Goal: Contribute content: Add original content to the website for others to see

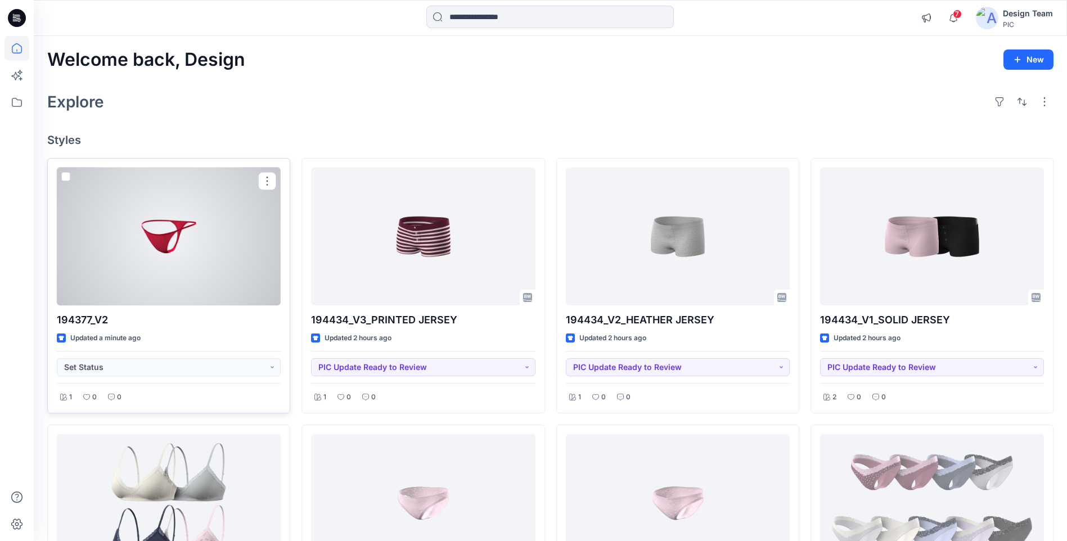
click at [222, 256] on div at bounding box center [169, 237] width 224 height 138
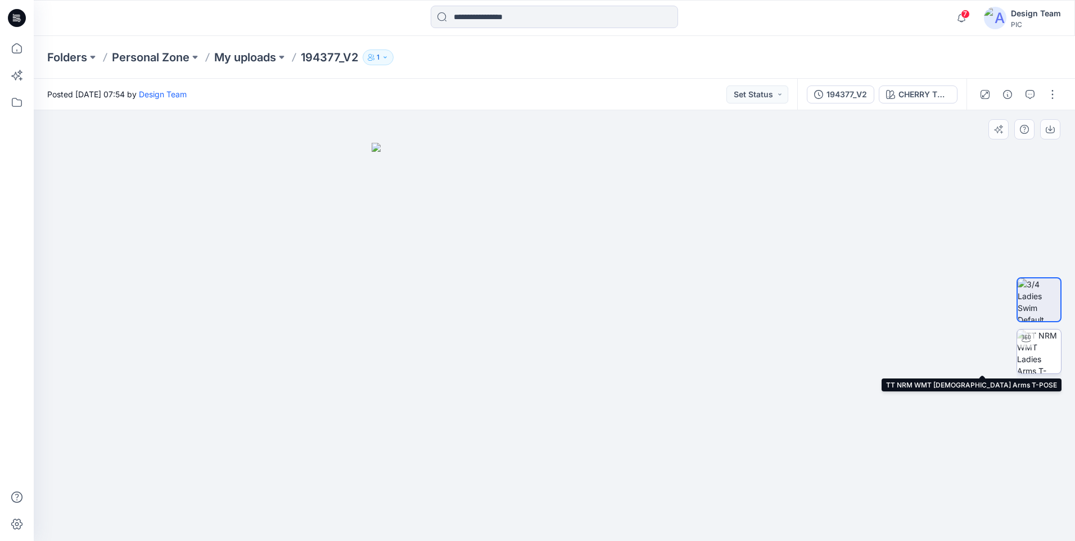
click at [1053, 337] on img at bounding box center [1039, 351] width 44 height 44
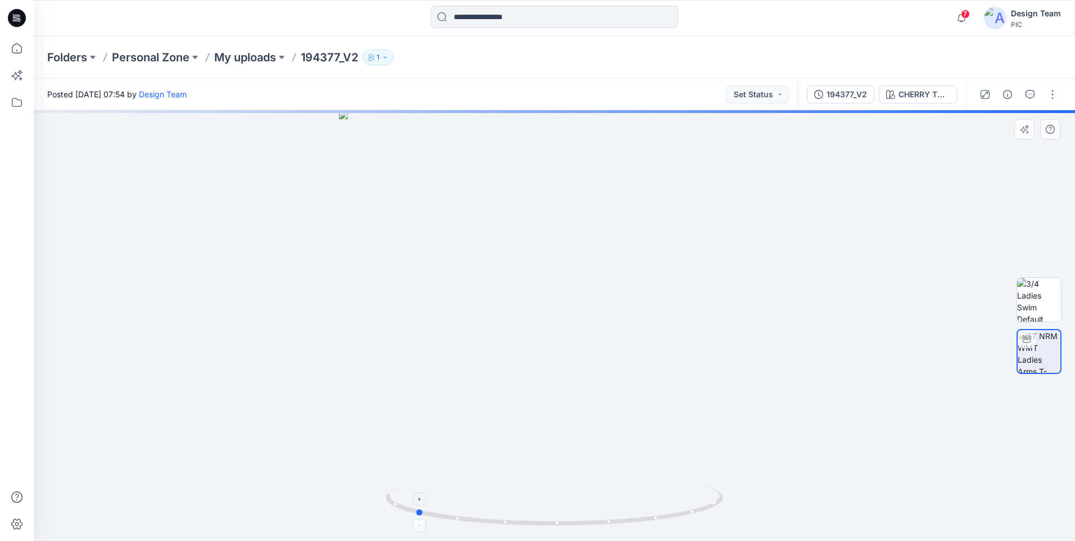
drag, startPoint x: 594, startPoint y: 526, endPoint x: 476, endPoint y: 514, distance: 119.2
click at [458, 516] on icon at bounding box center [556, 507] width 340 height 42
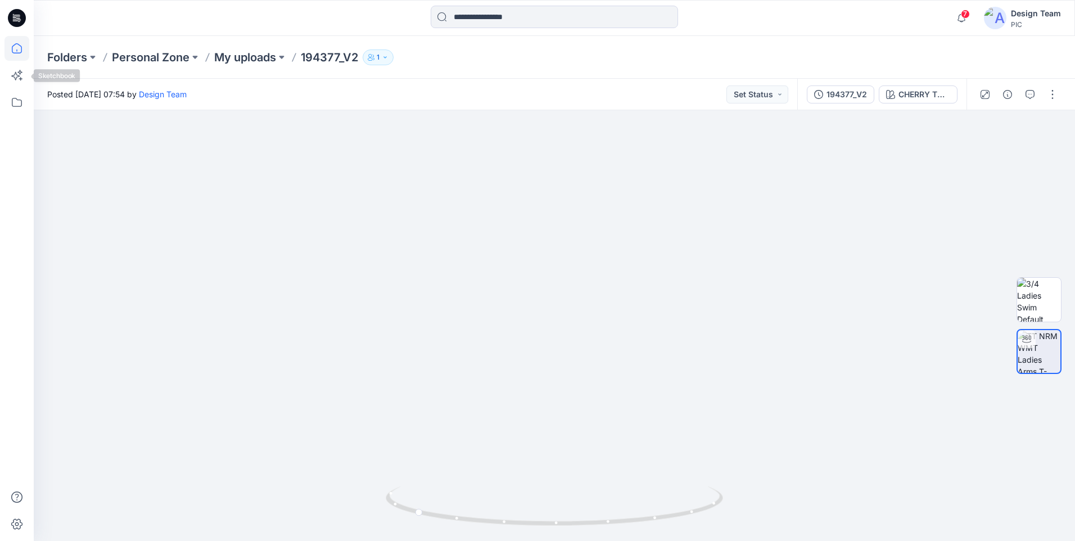
click at [14, 51] on icon at bounding box center [16, 48] width 25 height 25
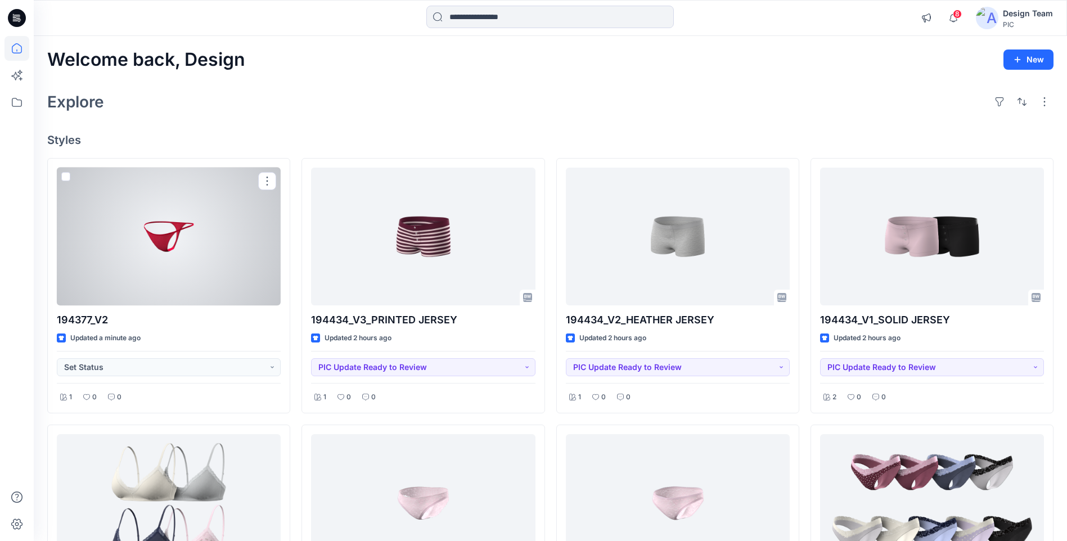
click at [215, 282] on div at bounding box center [169, 237] width 224 height 138
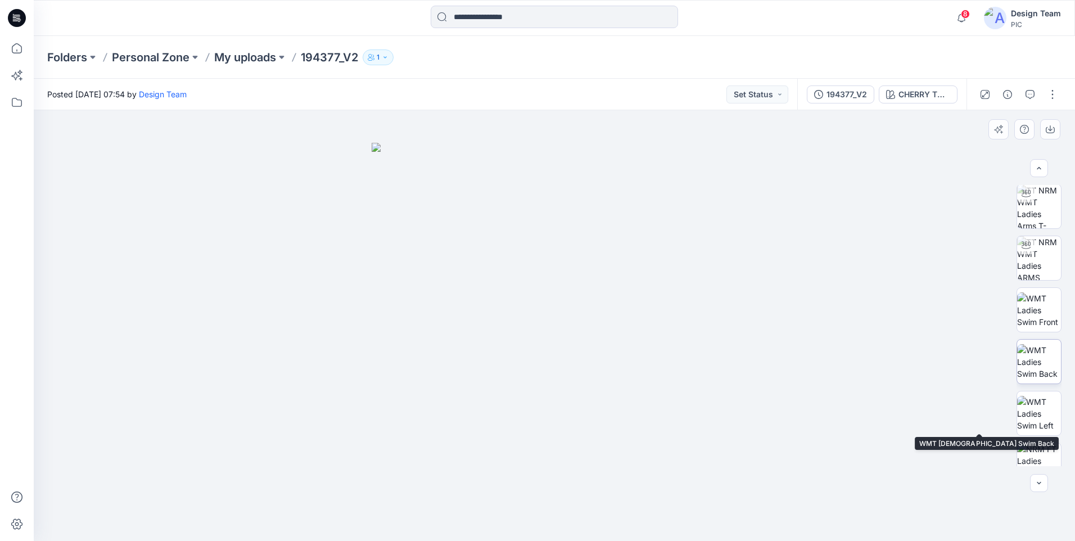
scroll to position [178, 0]
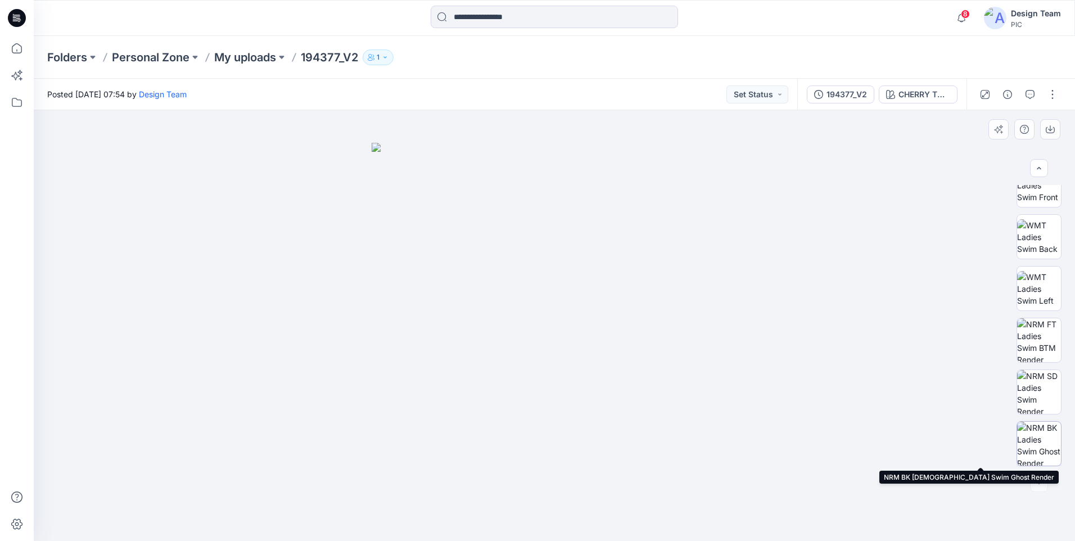
click at [1040, 433] on img at bounding box center [1039, 444] width 44 height 44
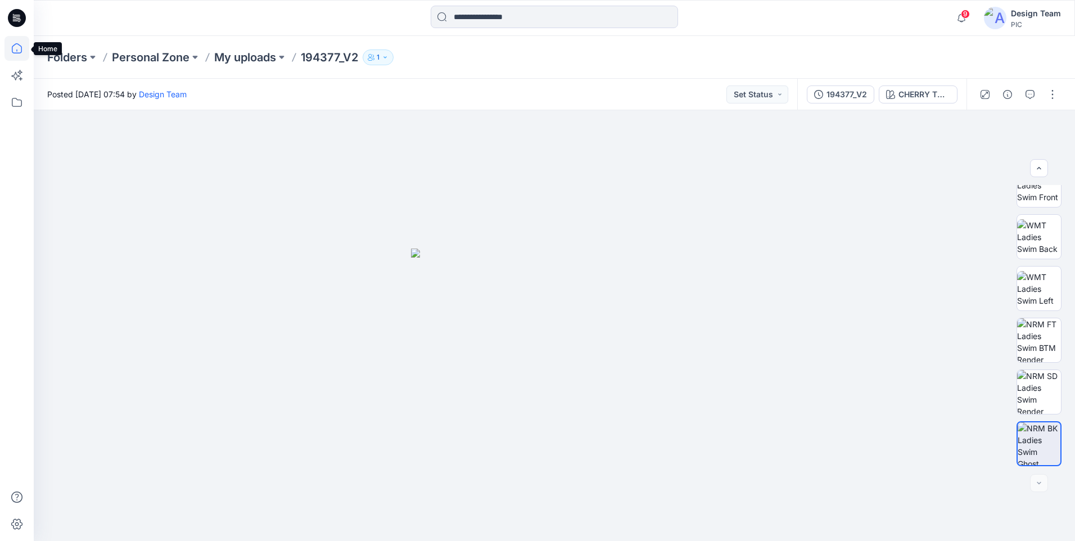
click at [12, 48] on icon at bounding box center [17, 48] width 10 height 10
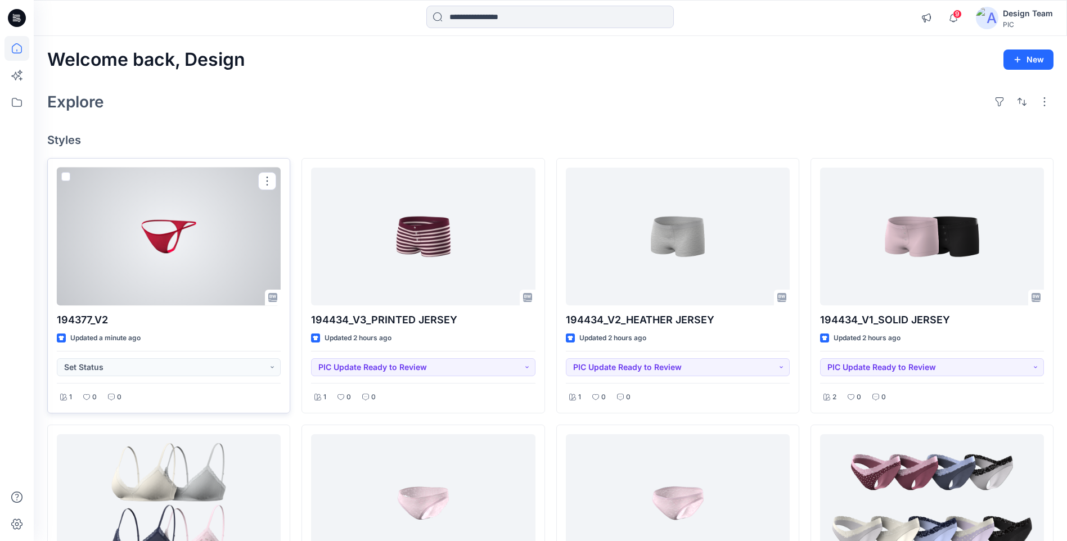
click at [209, 241] on div at bounding box center [169, 237] width 224 height 138
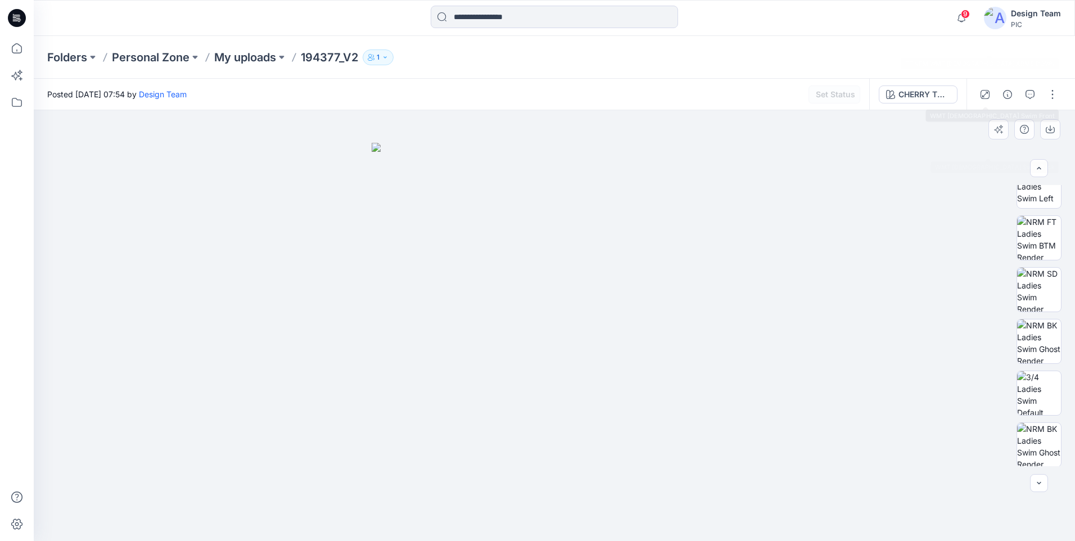
scroll to position [281, 0]
click at [1034, 438] on img at bounding box center [1039, 444] width 44 height 44
click at [1053, 130] on icon "button" at bounding box center [1050, 129] width 9 height 9
click at [385, 448] on div at bounding box center [554, 325] width 1041 height 431
click at [373, 379] on div at bounding box center [554, 325] width 1041 height 431
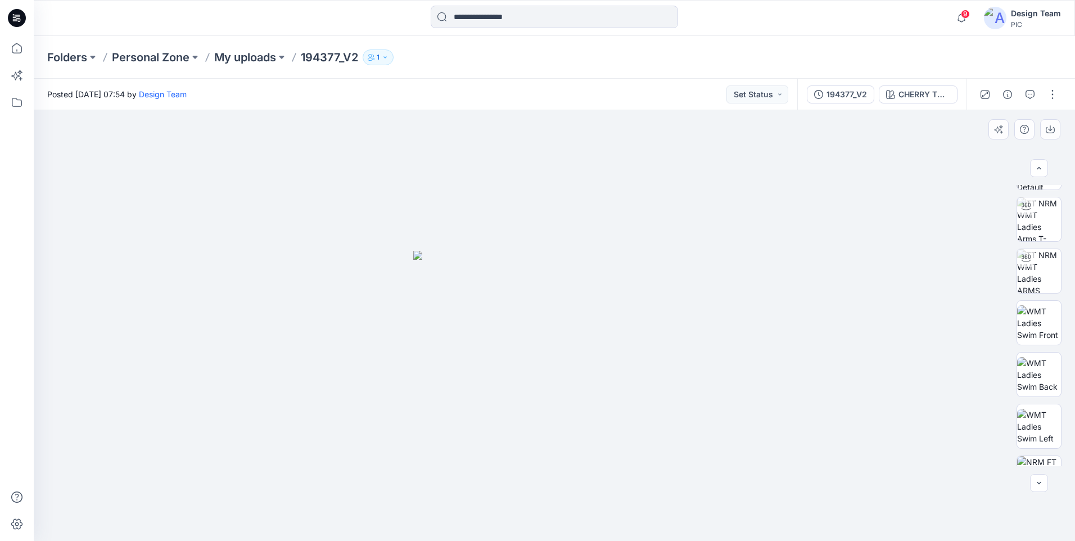
scroll to position [56, 0]
click at [10, 52] on icon at bounding box center [16, 48] width 25 height 25
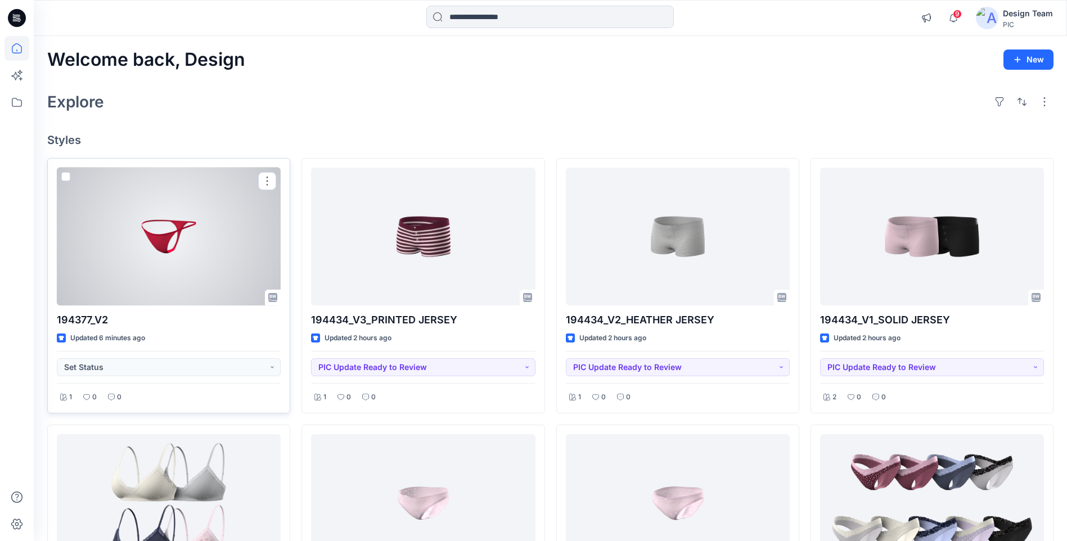
click at [128, 222] on div at bounding box center [169, 237] width 224 height 138
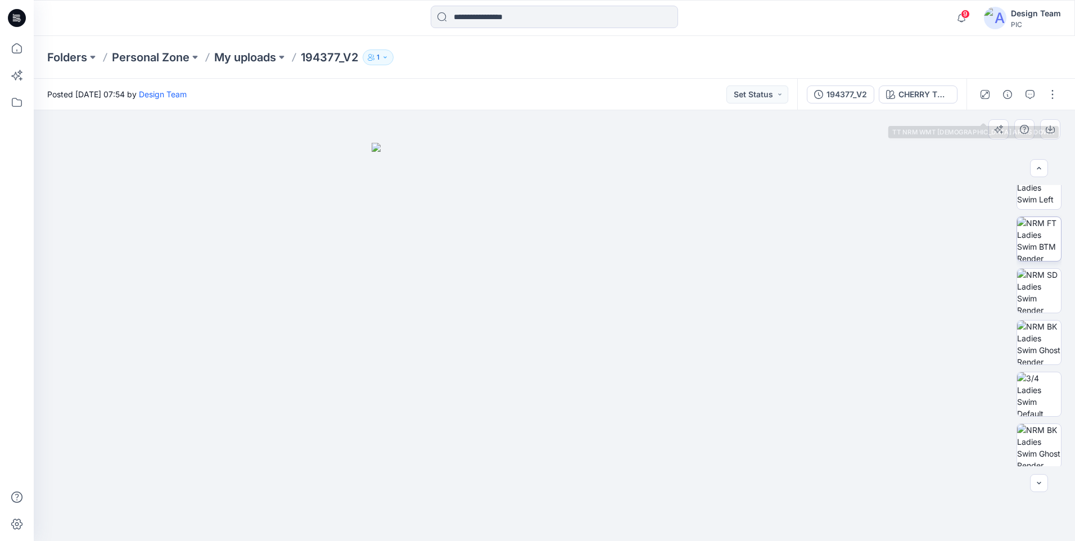
scroll to position [281, 0]
click at [1043, 453] on img at bounding box center [1039, 444] width 44 height 44
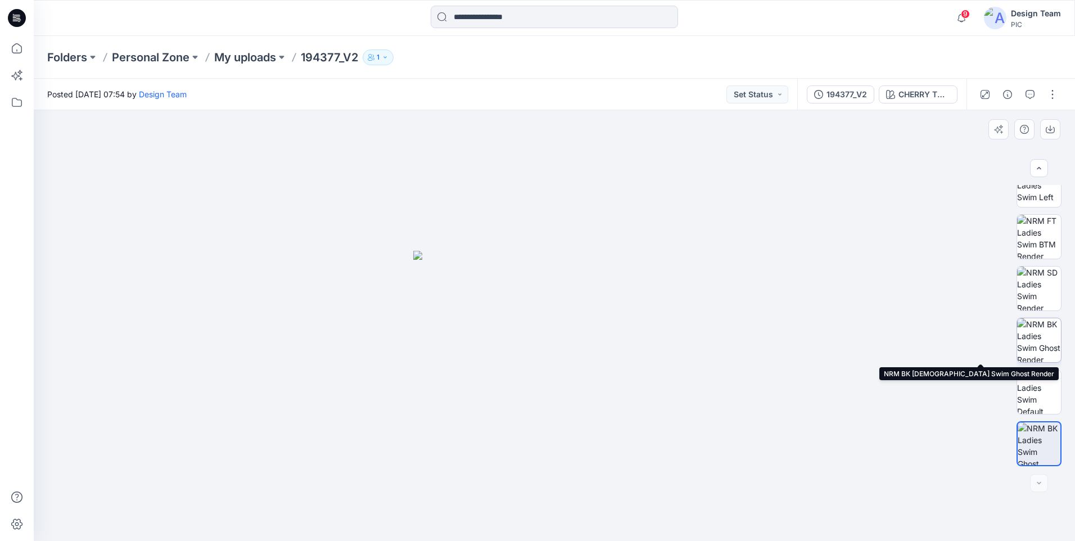
click at [1034, 342] on img at bounding box center [1039, 340] width 44 height 44
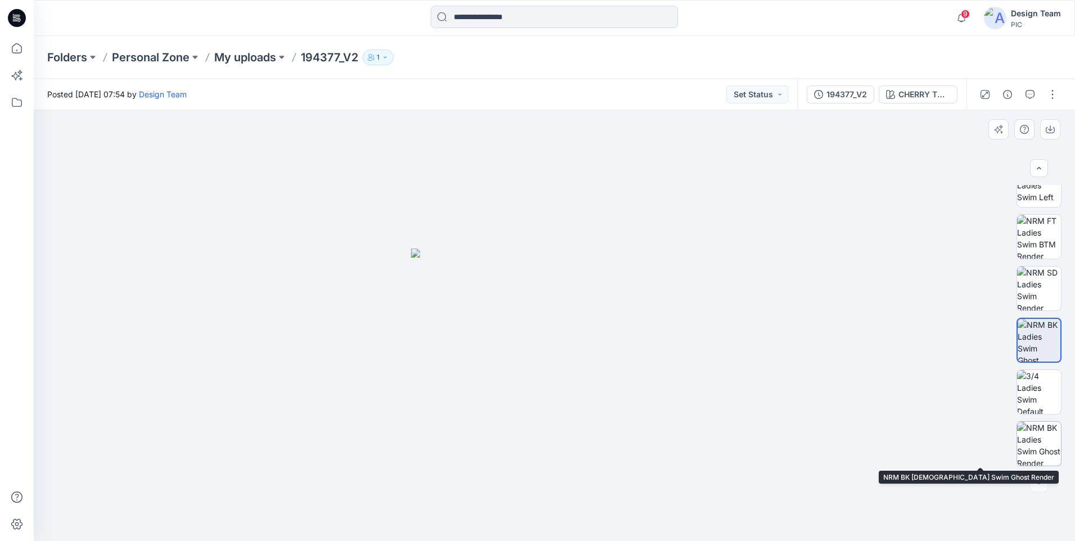
click at [1035, 445] on img at bounding box center [1039, 444] width 44 height 44
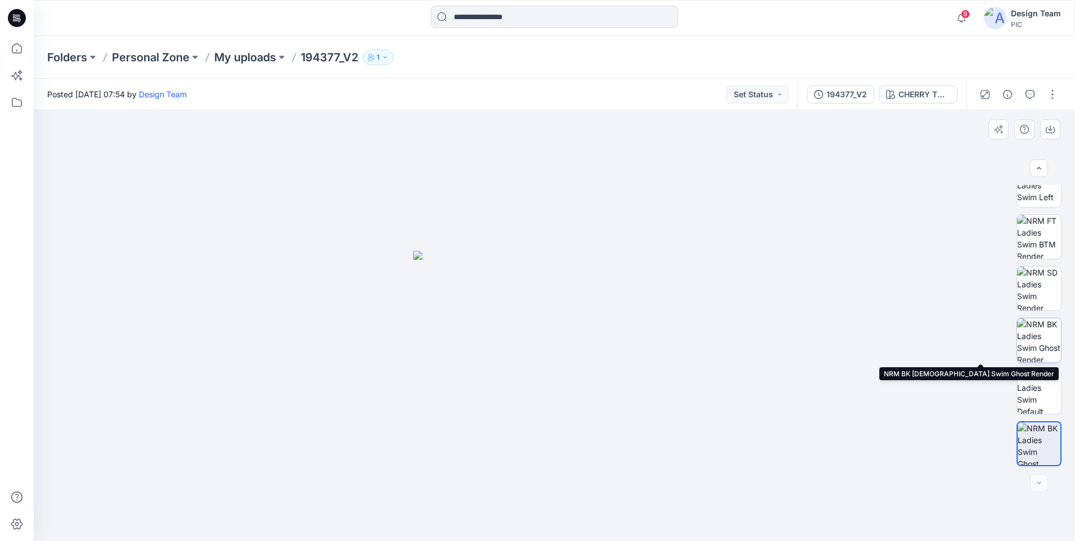
click at [1041, 341] on img at bounding box center [1039, 340] width 44 height 44
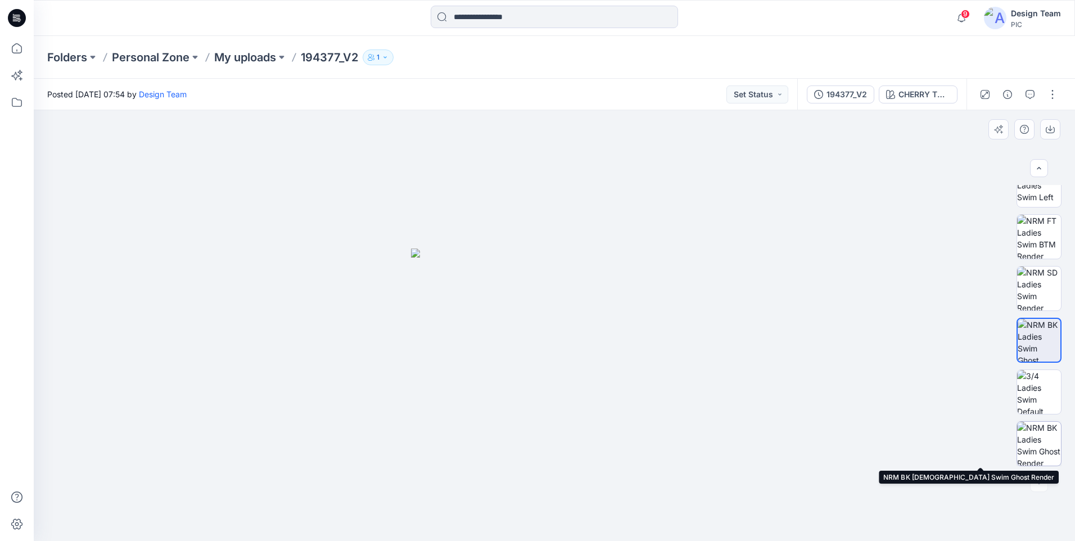
click at [1039, 441] on img at bounding box center [1039, 444] width 44 height 44
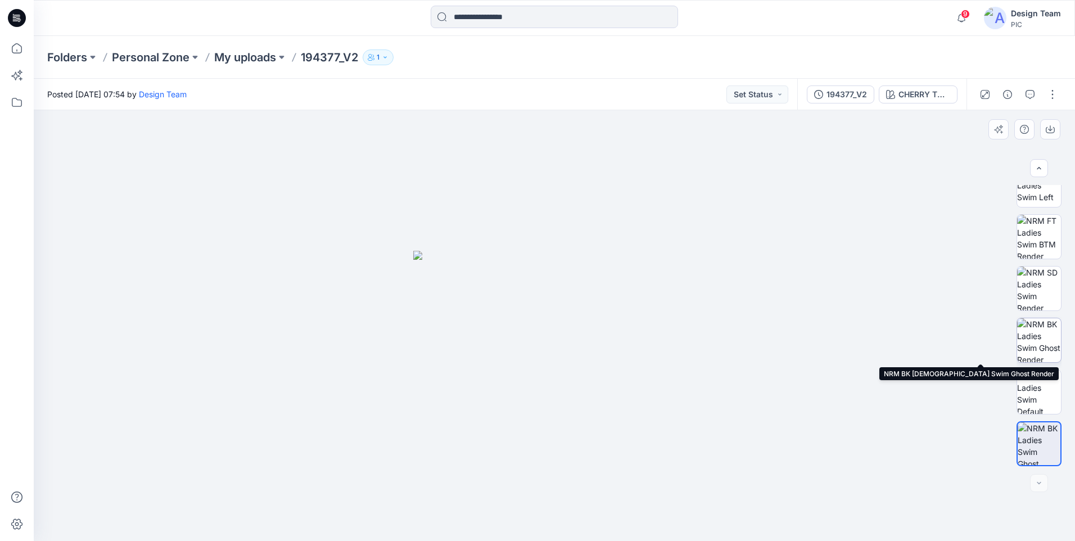
click at [1041, 335] on img at bounding box center [1039, 340] width 44 height 44
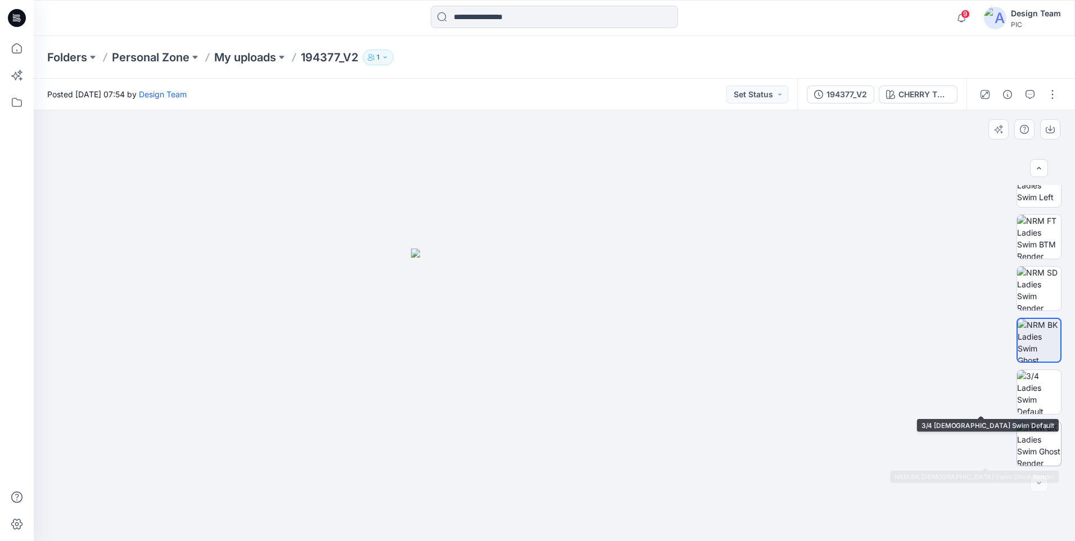
click at [1022, 457] on img at bounding box center [1039, 444] width 44 height 44
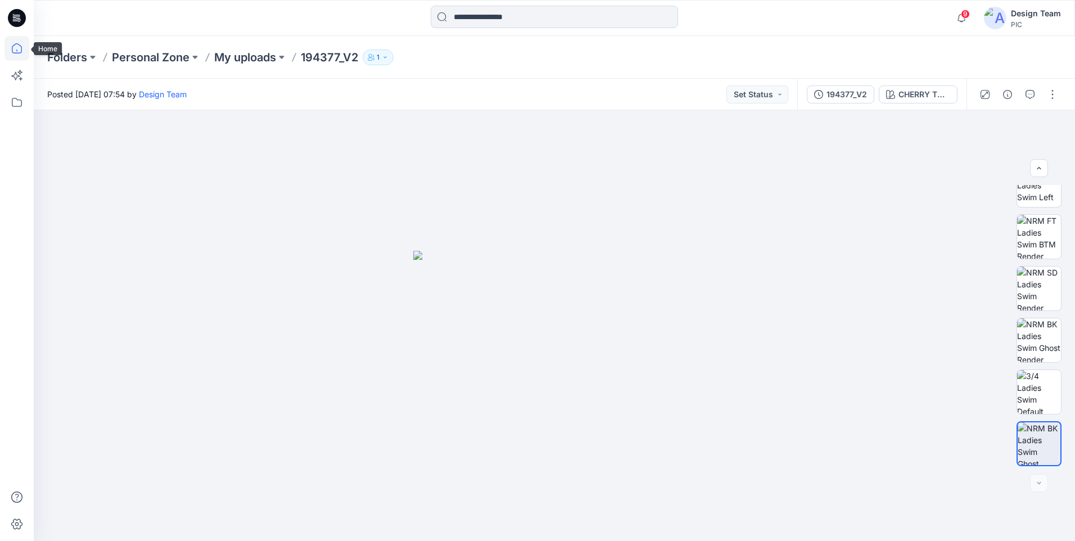
click at [8, 43] on icon at bounding box center [16, 48] width 25 height 25
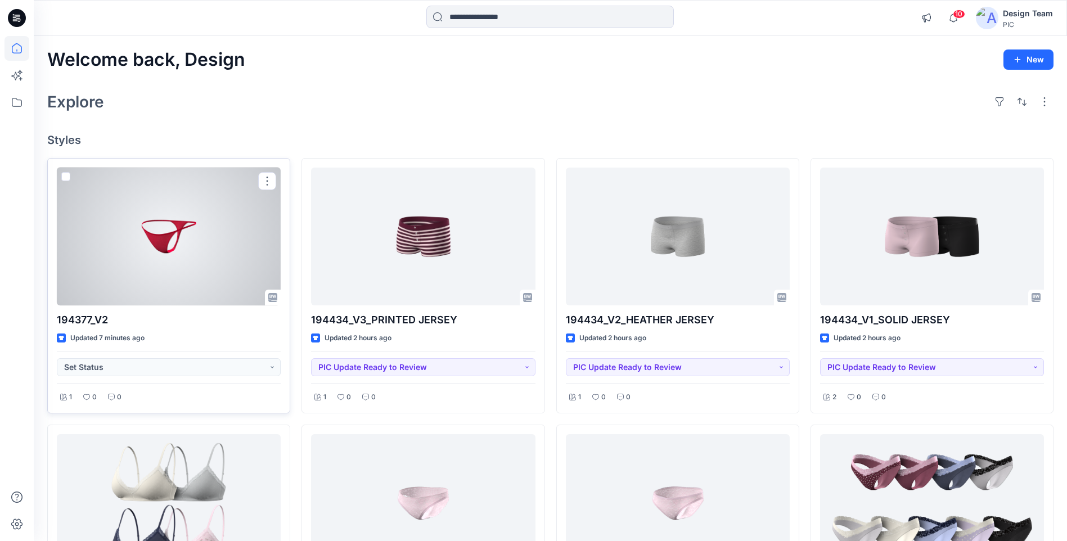
click at [227, 238] on div at bounding box center [169, 237] width 224 height 138
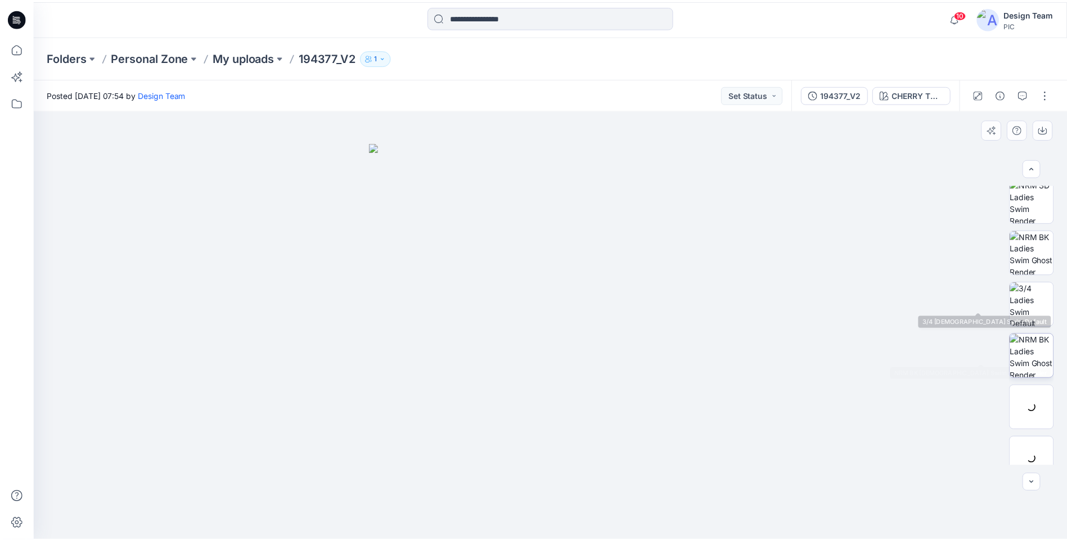
scroll to position [385, 0]
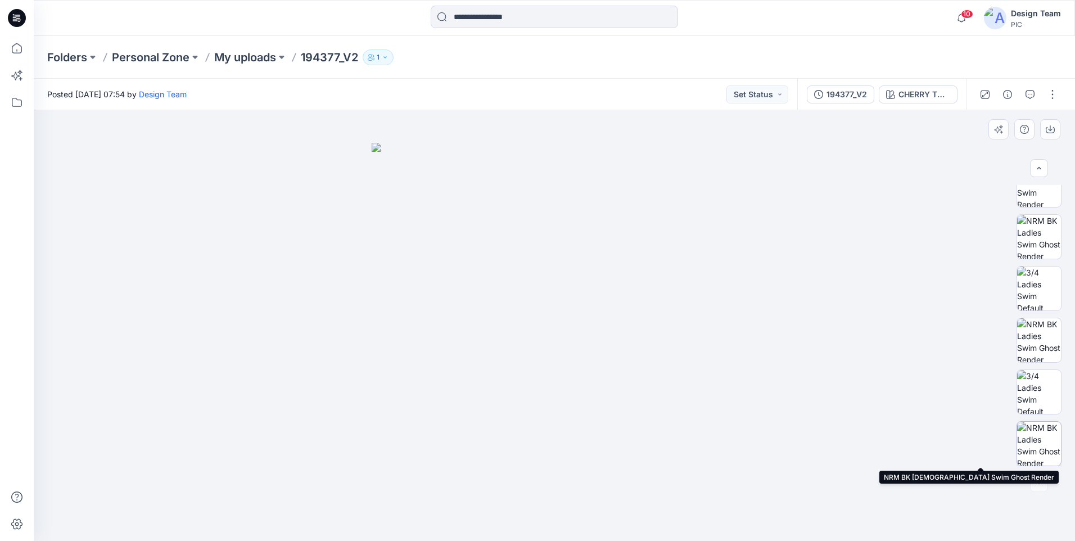
click at [1044, 442] on img at bounding box center [1039, 444] width 44 height 44
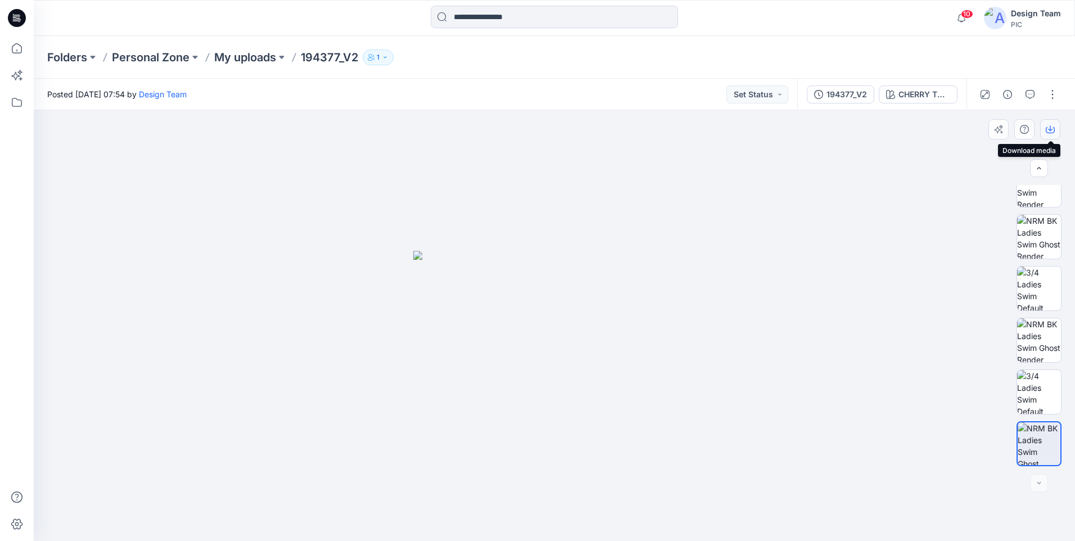
click at [1050, 134] on button "button" at bounding box center [1050, 129] width 20 height 20
click at [13, 51] on icon at bounding box center [16, 48] width 25 height 25
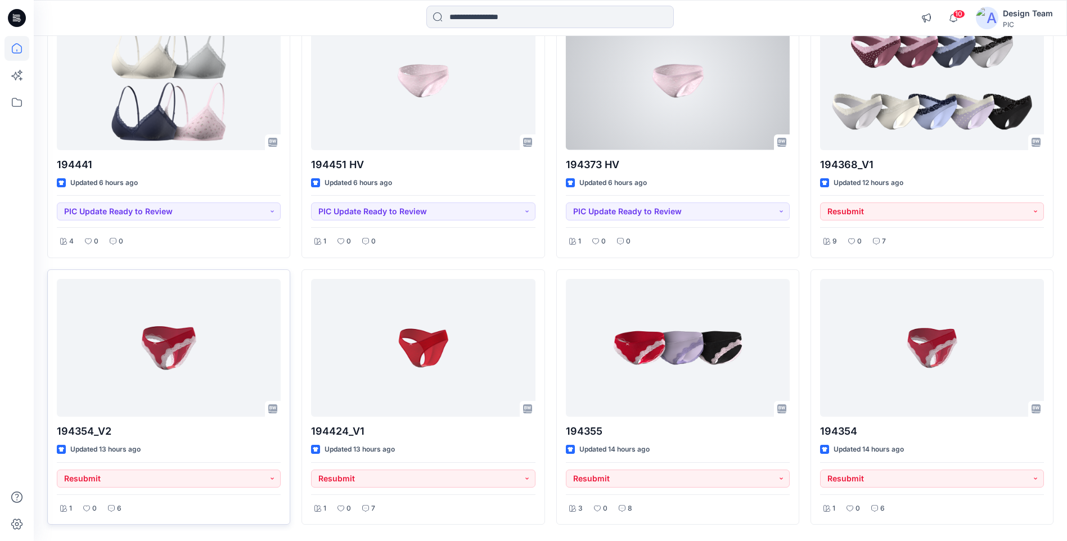
scroll to position [450, 0]
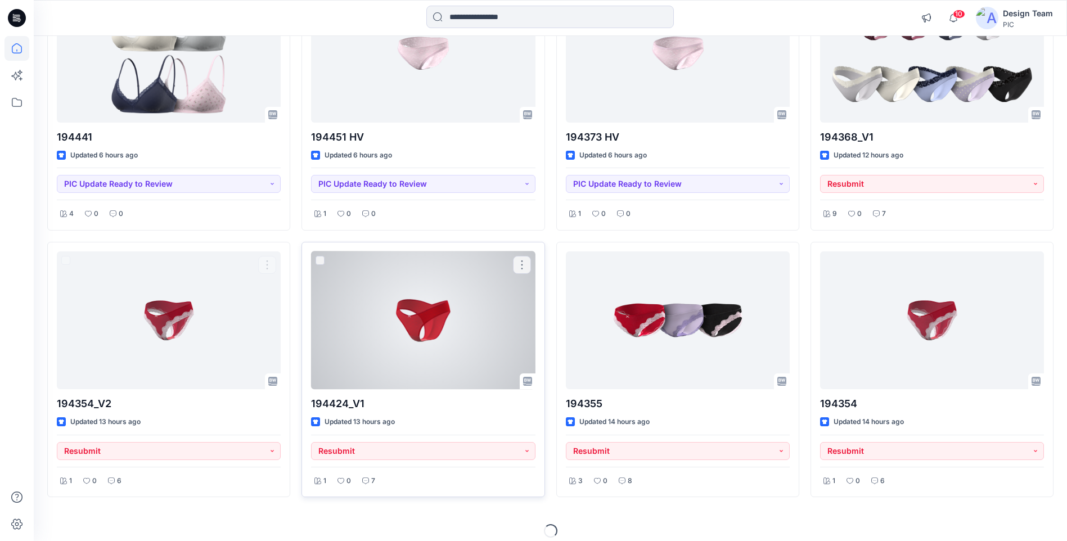
click at [403, 327] on div at bounding box center [423, 320] width 224 height 138
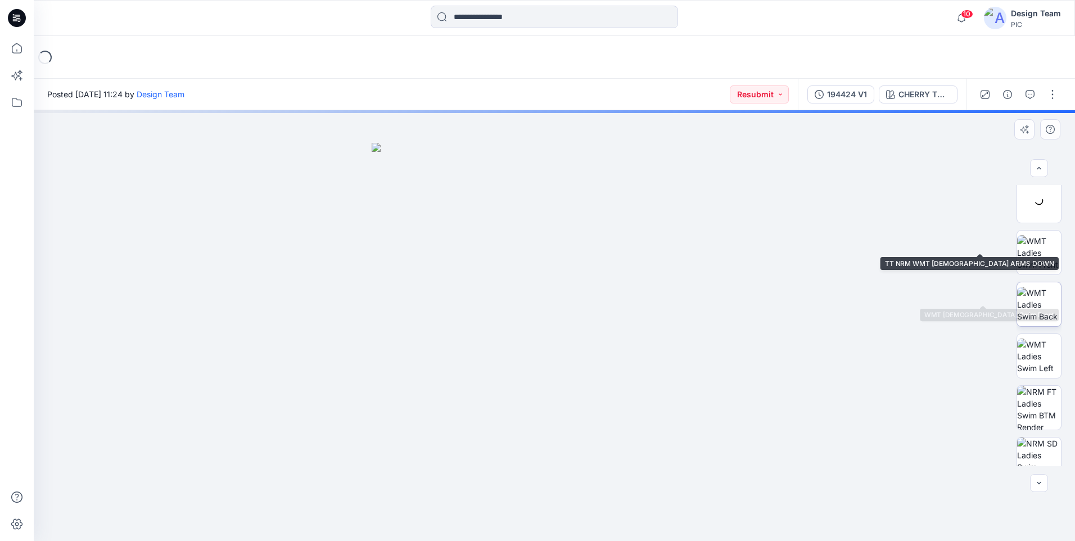
scroll to position [178, 0]
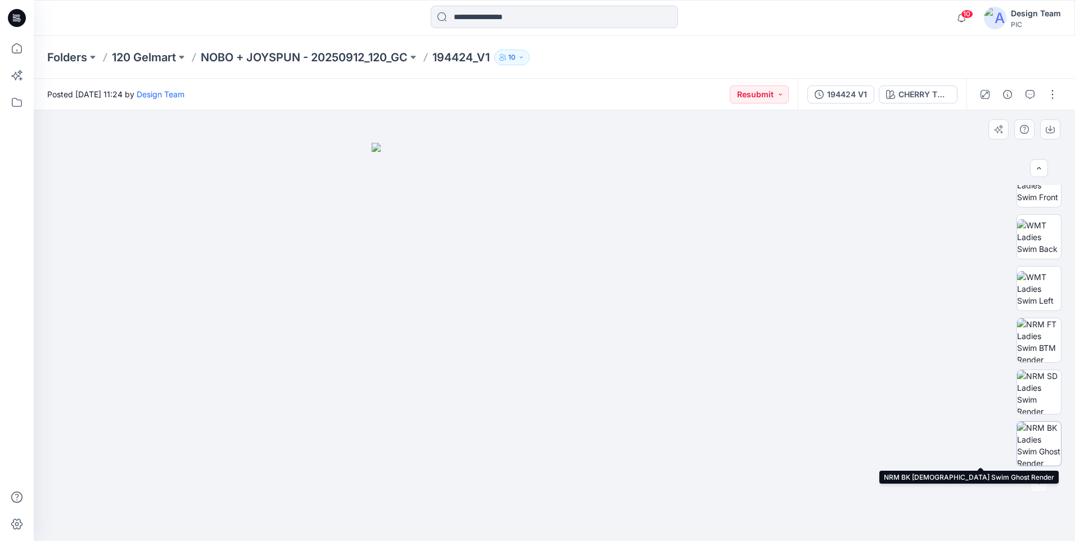
click at [1034, 434] on img at bounding box center [1039, 444] width 44 height 44
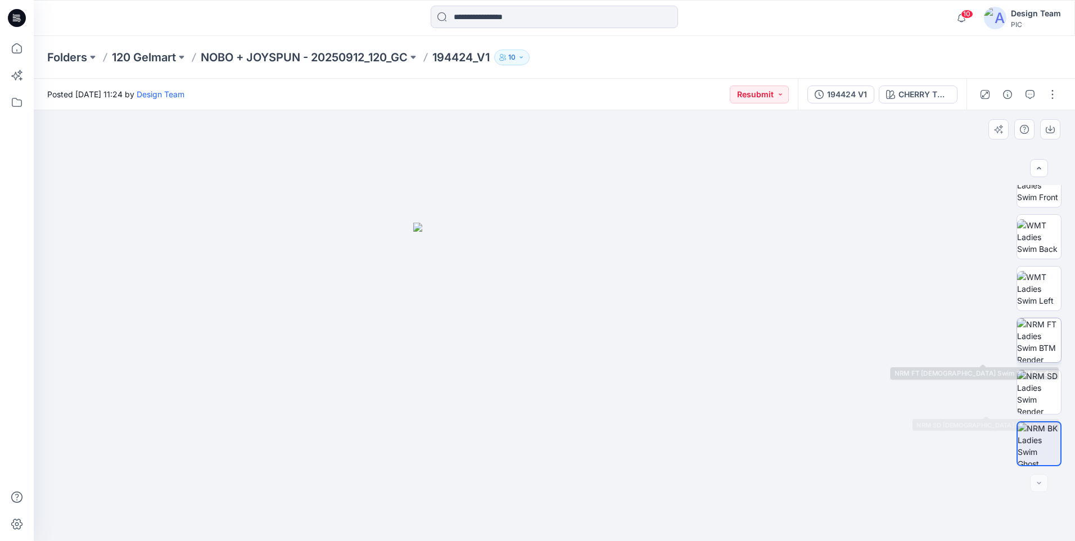
click at [1046, 343] on img at bounding box center [1039, 340] width 44 height 44
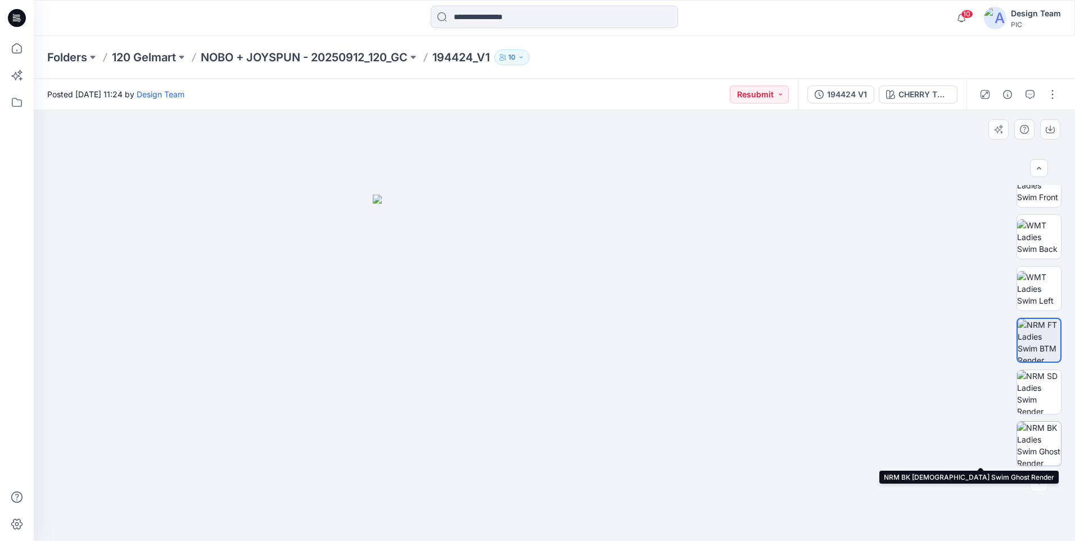
click at [1045, 434] on img at bounding box center [1039, 444] width 44 height 44
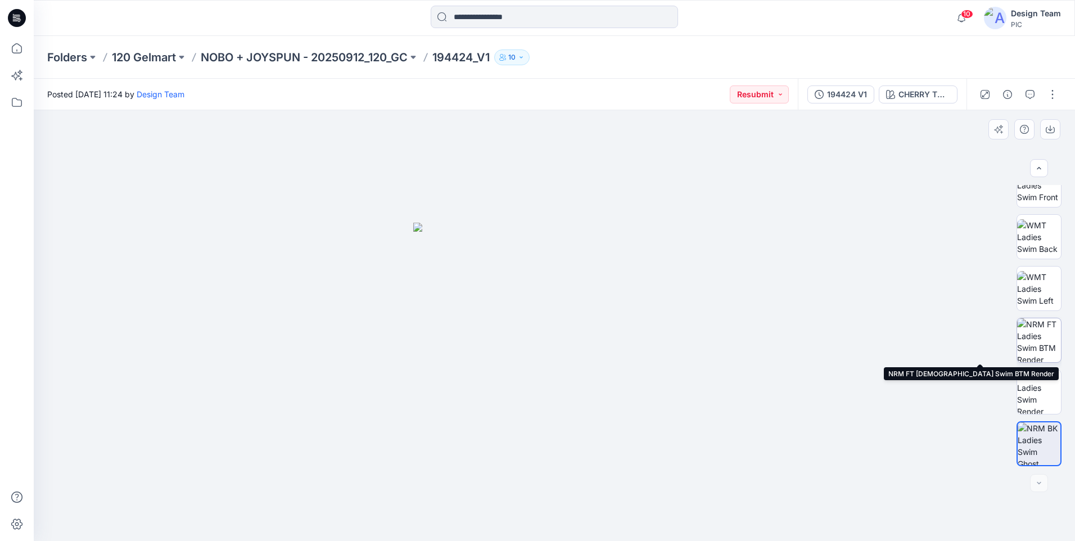
click at [1024, 350] on img at bounding box center [1039, 340] width 44 height 44
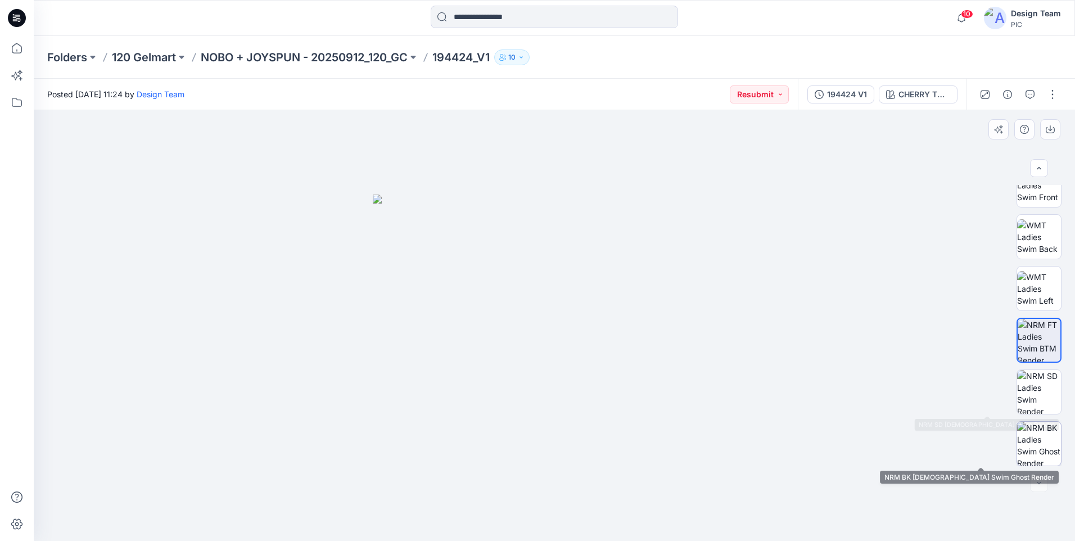
click at [1044, 437] on img at bounding box center [1039, 444] width 44 height 44
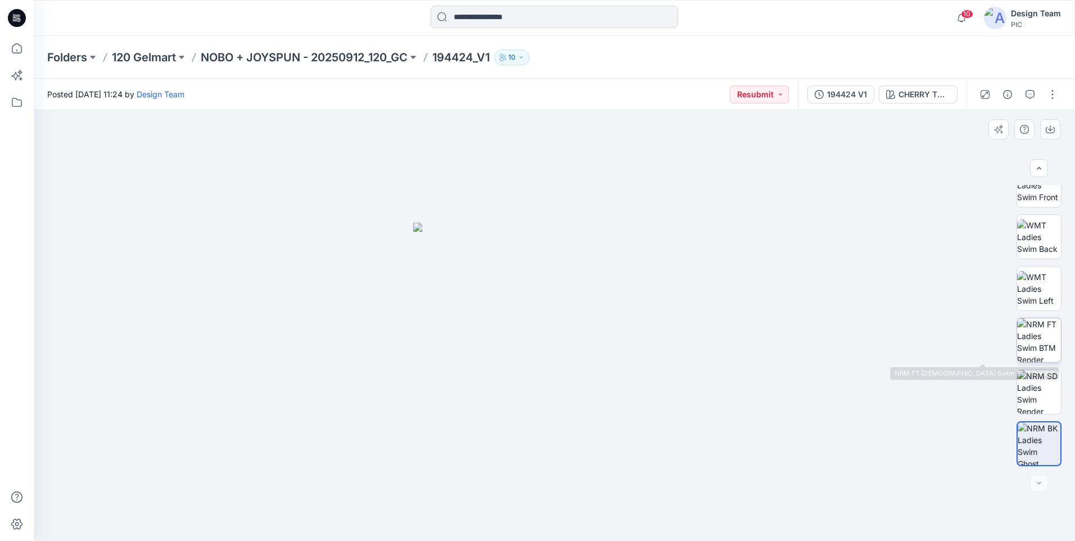
click at [1039, 344] on img at bounding box center [1039, 340] width 44 height 44
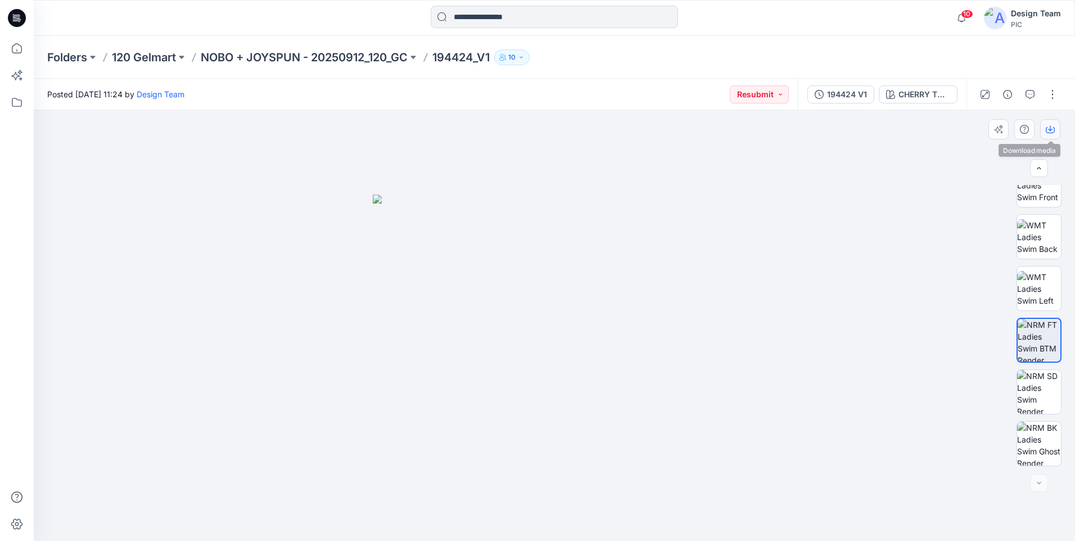
click at [1053, 132] on icon "button" at bounding box center [1050, 129] width 9 height 9
click at [12, 47] on icon at bounding box center [16, 48] width 25 height 25
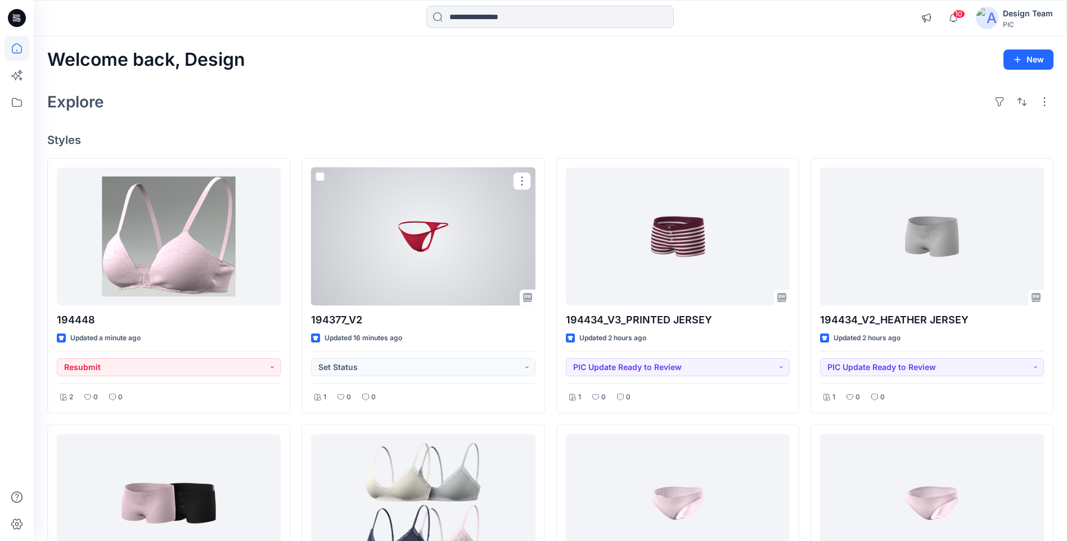
click at [517, 254] on div at bounding box center [423, 237] width 224 height 138
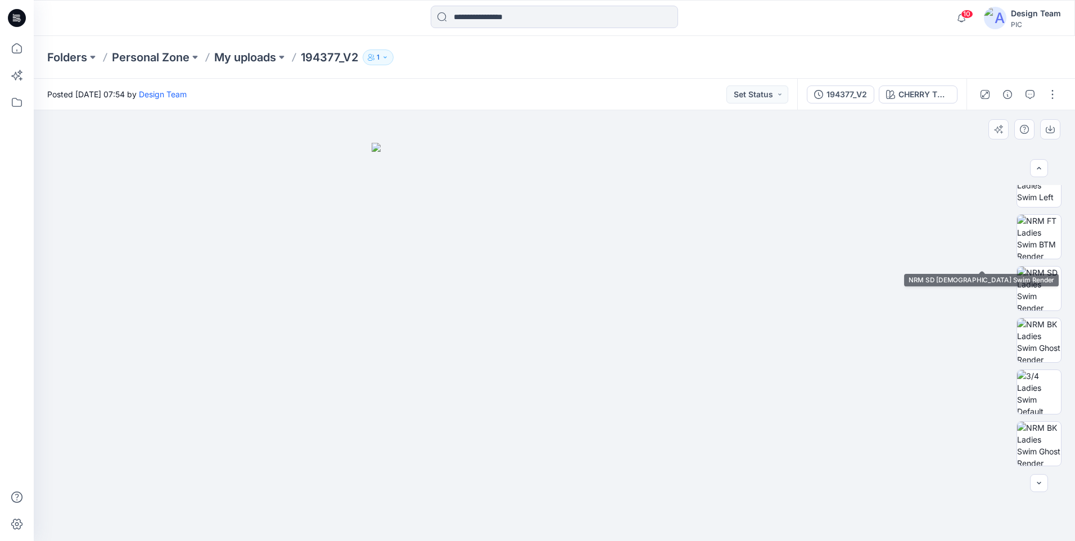
scroll to position [385, 0]
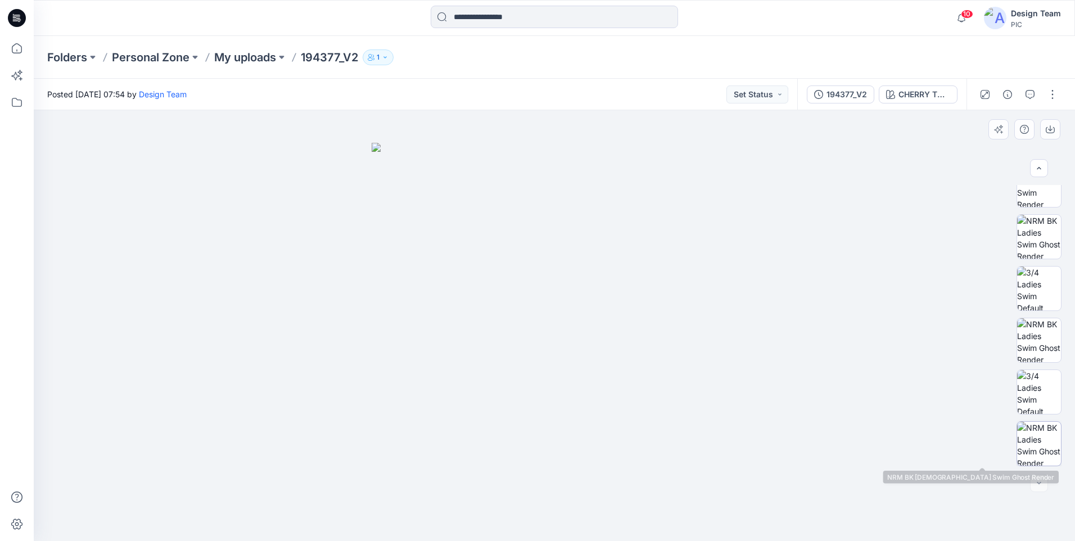
click at [1044, 450] on img at bounding box center [1039, 444] width 44 height 44
click at [15, 49] on icon at bounding box center [16, 48] width 25 height 25
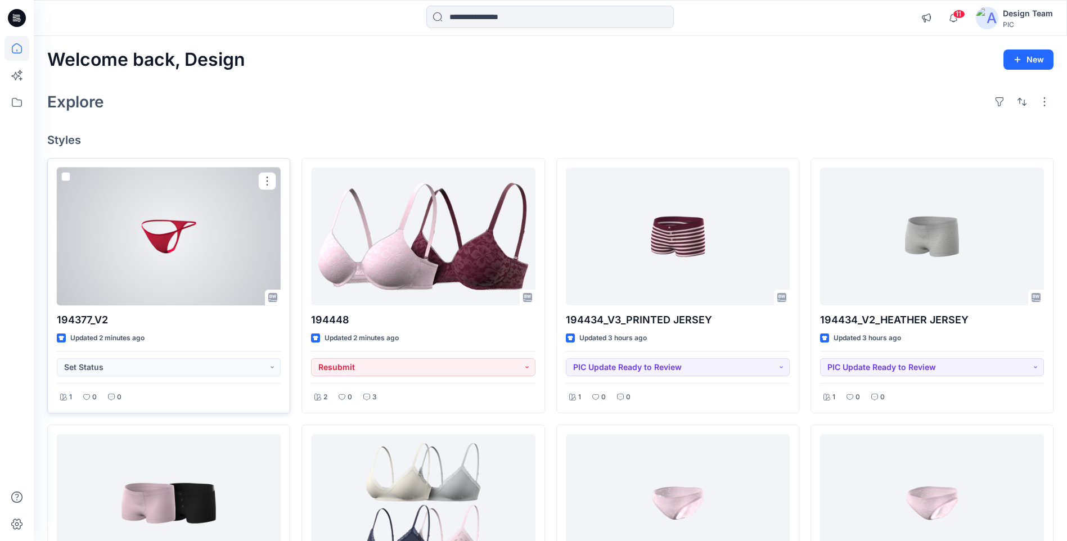
click at [204, 204] on div at bounding box center [169, 237] width 224 height 138
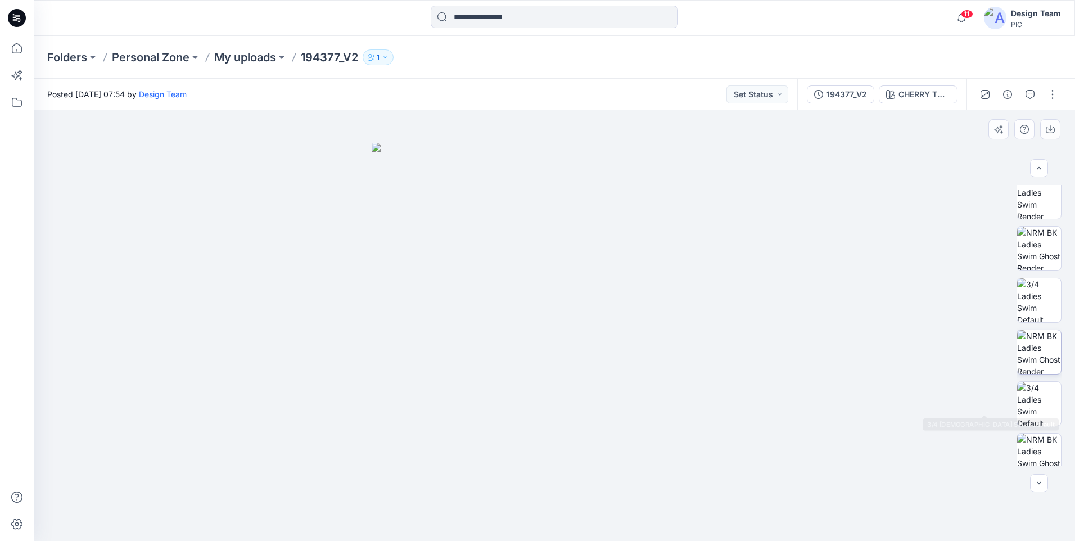
scroll to position [488, 0]
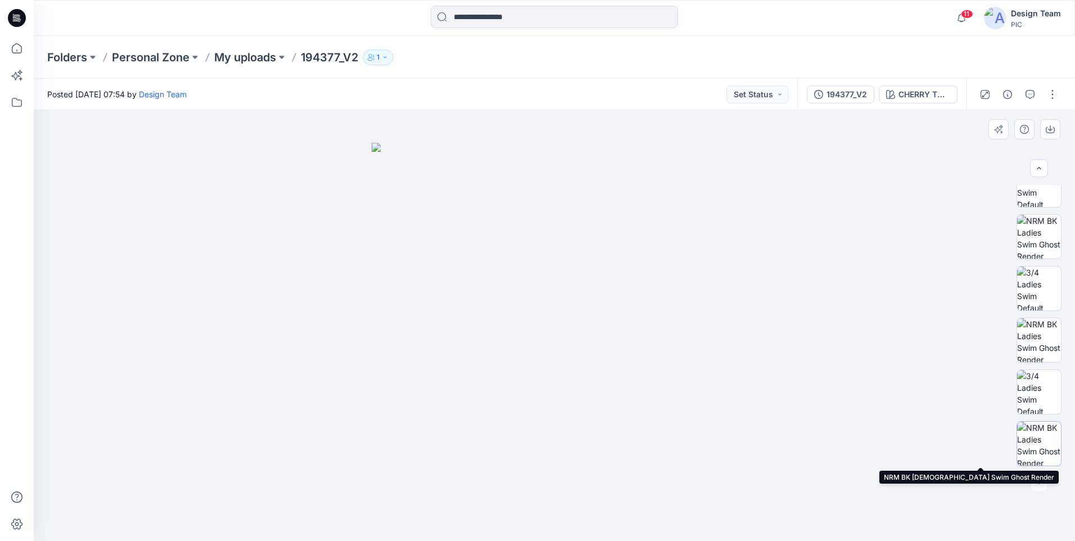
click at [1038, 451] on img at bounding box center [1039, 444] width 44 height 44
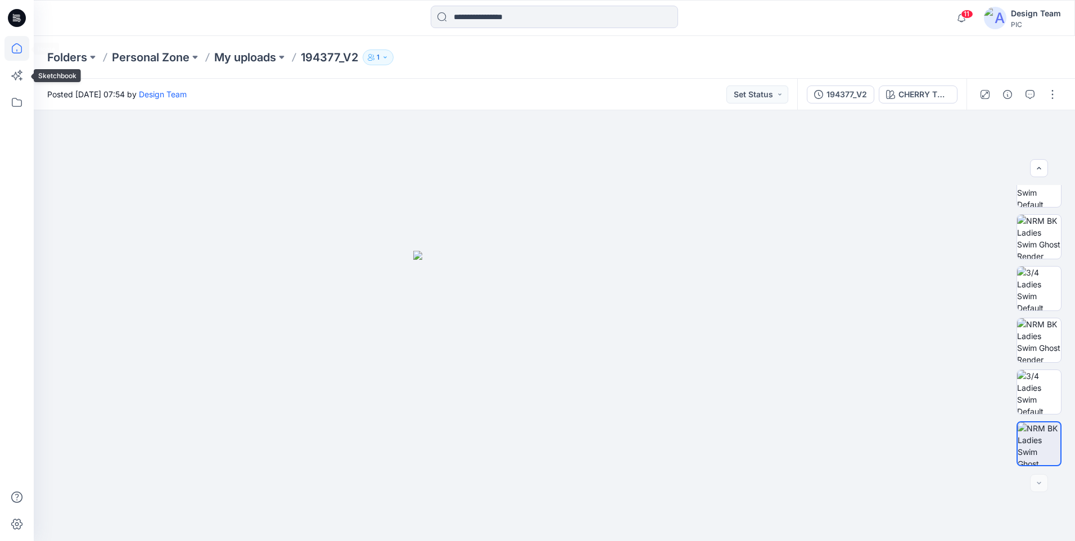
click at [5, 47] on icon at bounding box center [16, 48] width 25 height 25
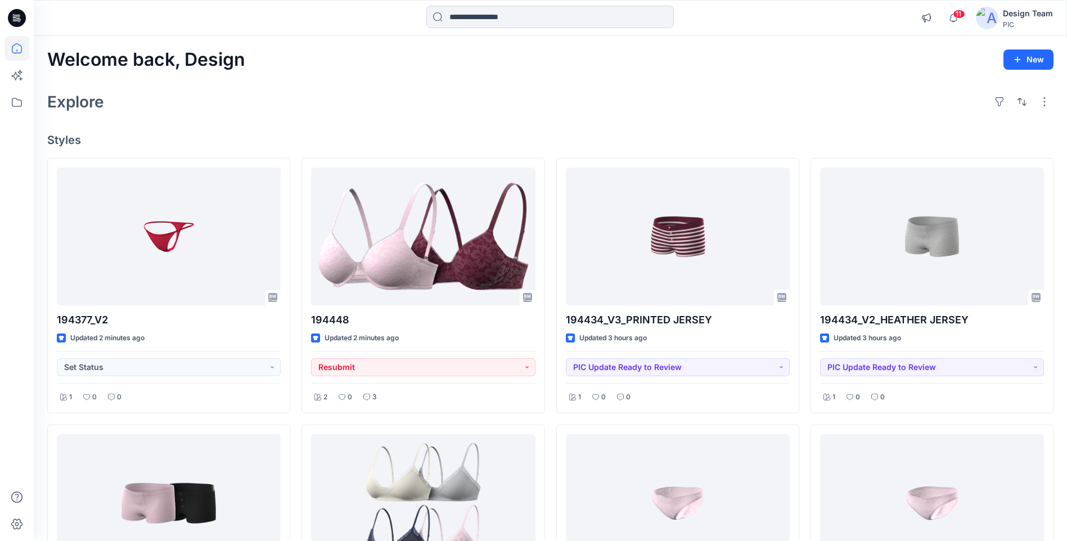
click at [13, 54] on icon at bounding box center [16, 48] width 25 height 25
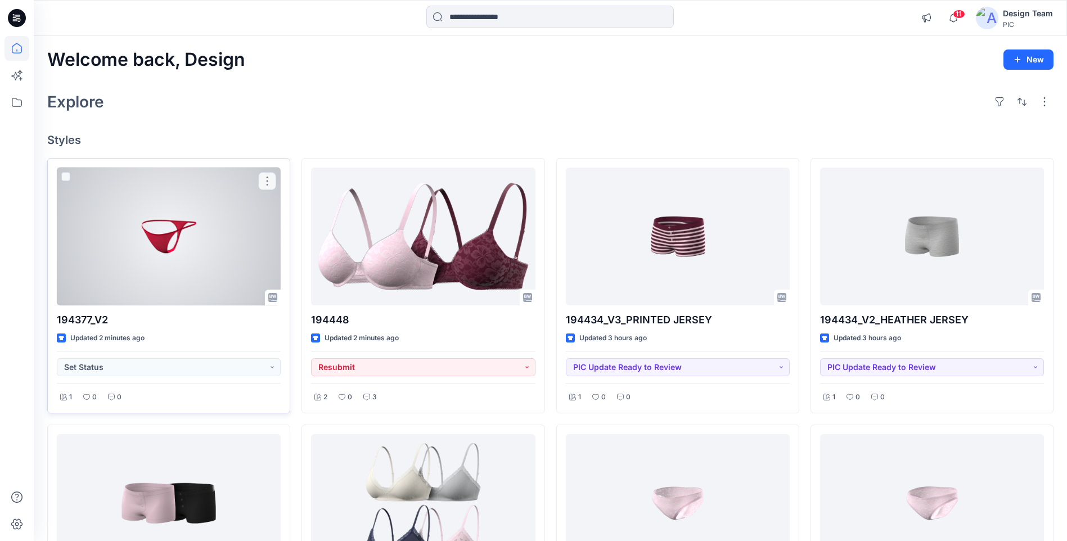
click at [182, 235] on div at bounding box center [169, 237] width 224 height 138
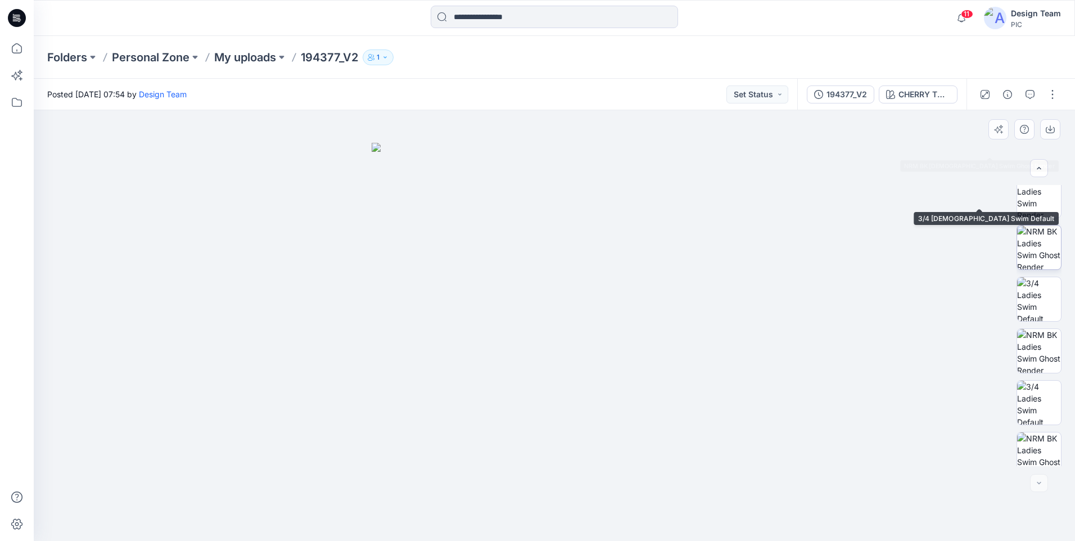
scroll to position [488, 0]
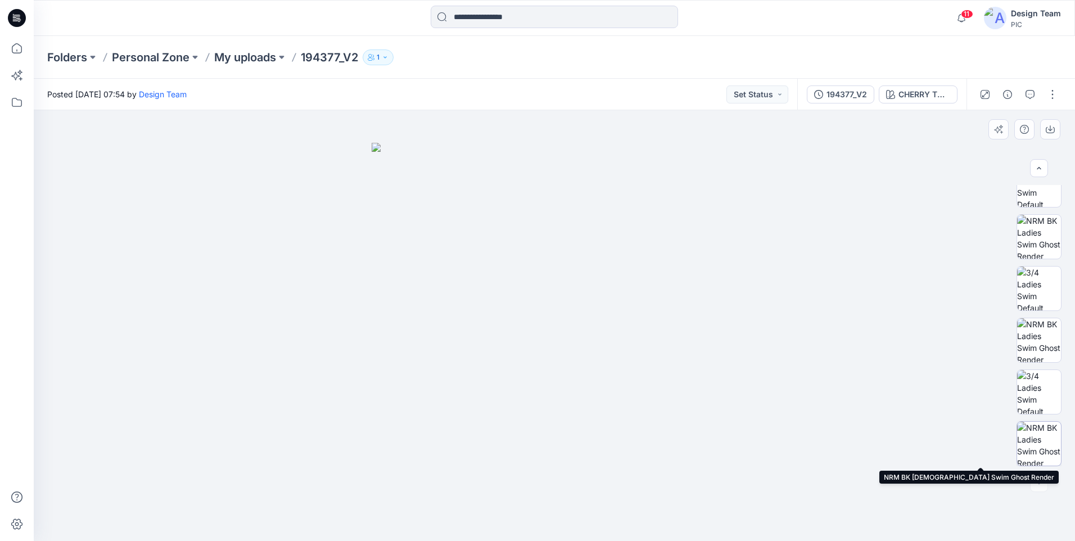
click at [1038, 450] on img at bounding box center [1039, 444] width 44 height 44
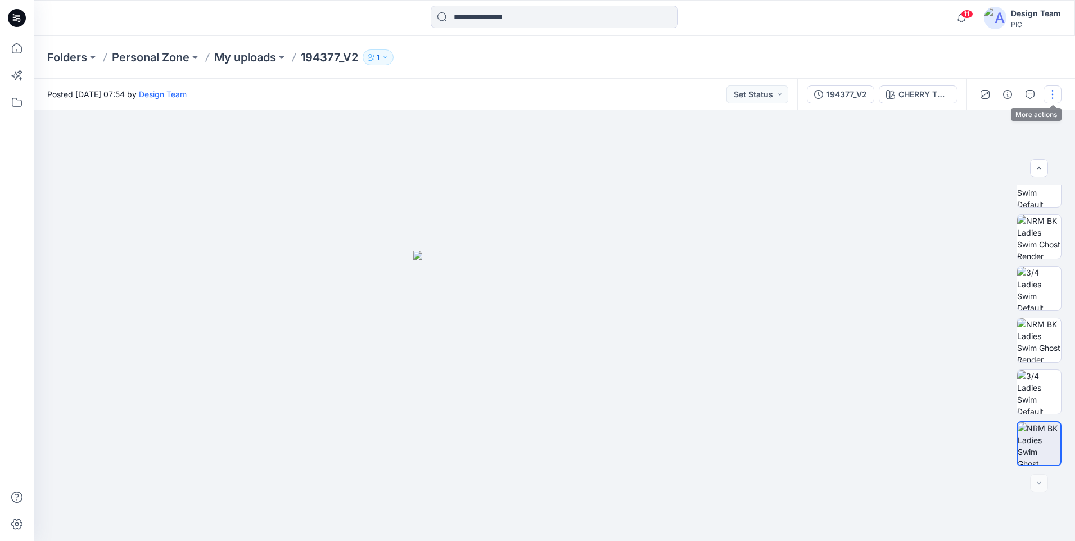
click at [1052, 98] on button "button" at bounding box center [1053, 94] width 18 height 18
click at [989, 150] on button "Edit" at bounding box center [1005, 152] width 103 height 21
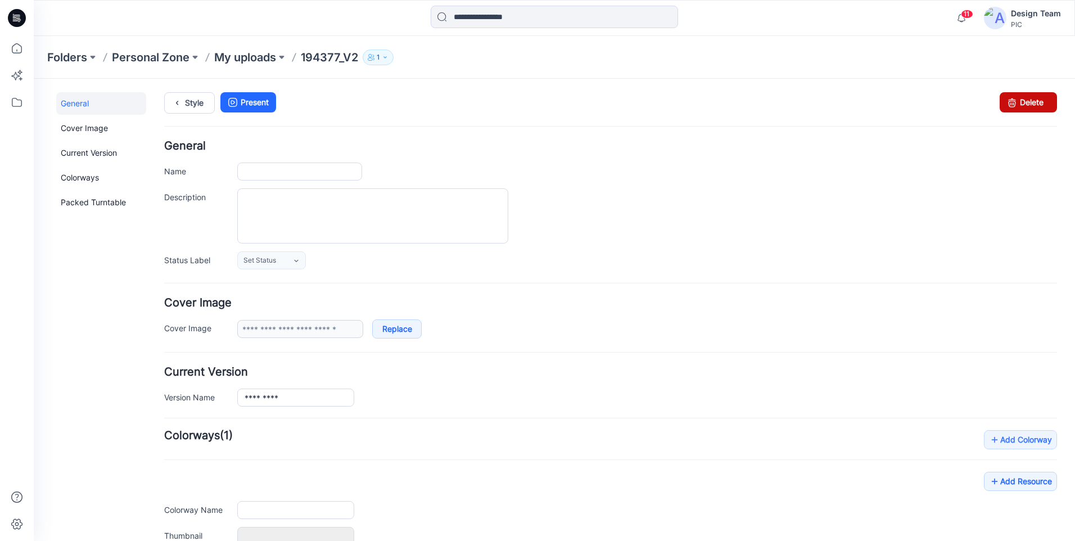
type input "*********"
type input "**********"
drag, startPoint x: 1040, startPoint y: 102, endPoint x: 622, endPoint y: 128, distance: 418.6
click at [1040, 102] on link "Delete" at bounding box center [1028, 102] width 57 height 20
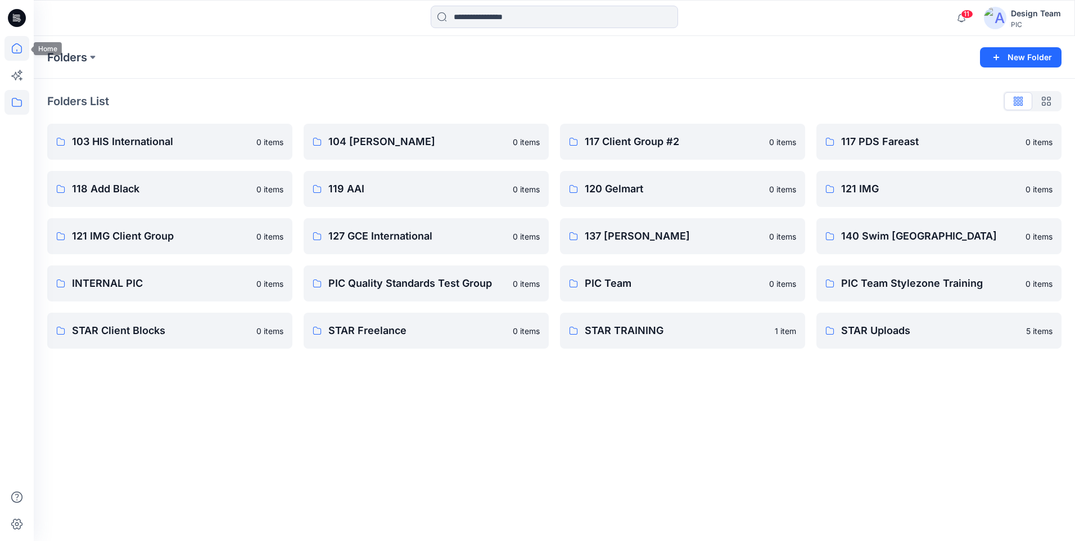
click at [17, 49] on icon at bounding box center [16, 48] width 25 height 25
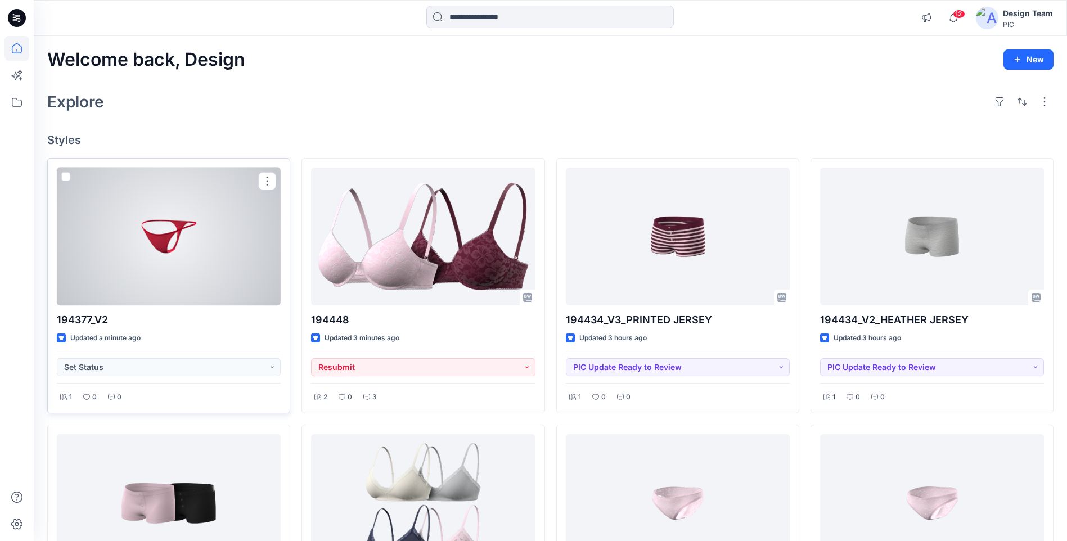
click at [212, 245] on div at bounding box center [169, 237] width 224 height 138
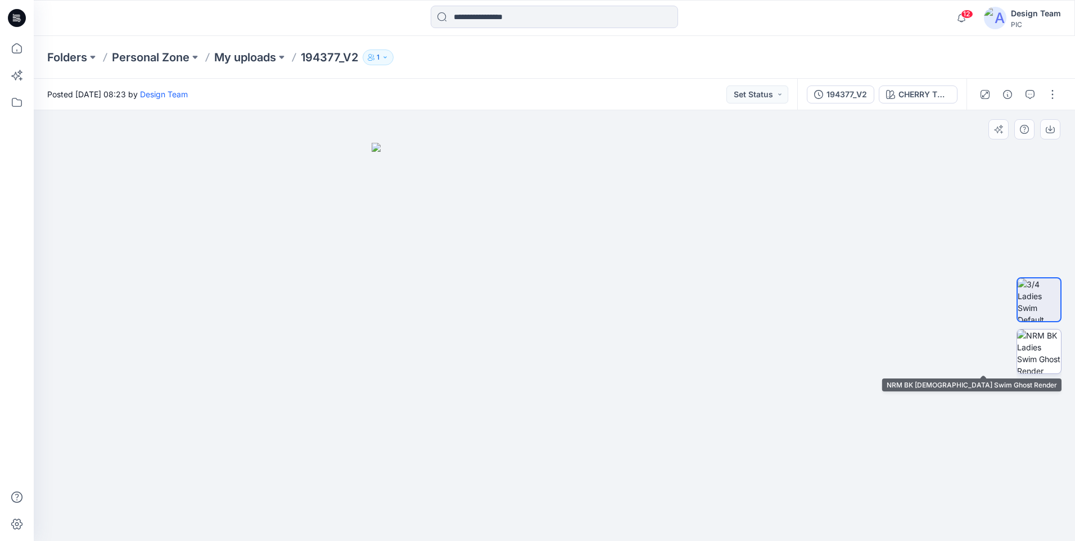
click at [1047, 359] on img at bounding box center [1039, 351] width 44 height 44
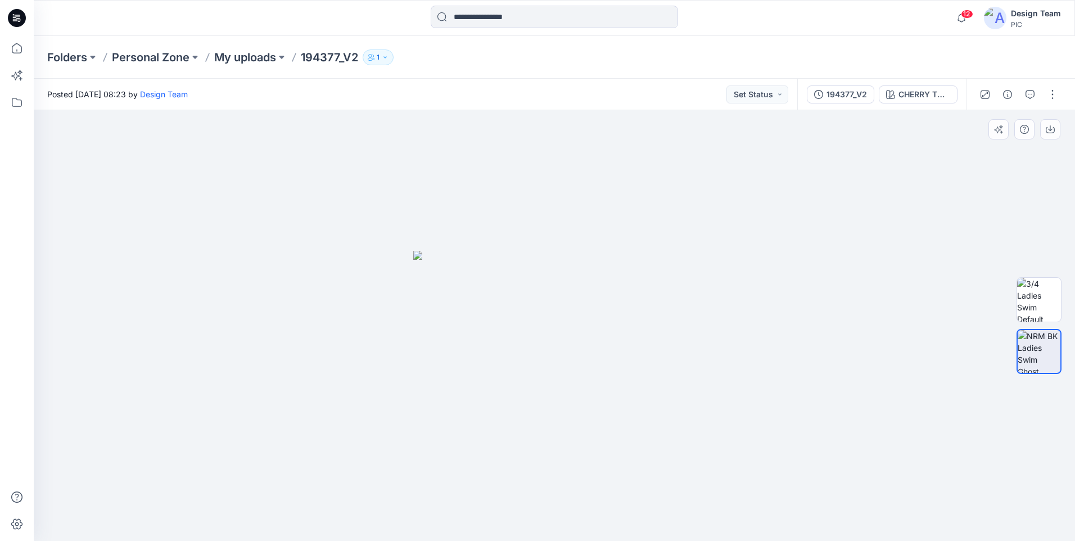
click at [532, 231] on div at bounding box center [554, 325] width 1041 height 431
click at [19, 52] on icon at bounding box center [16, 48] width 25 height 25
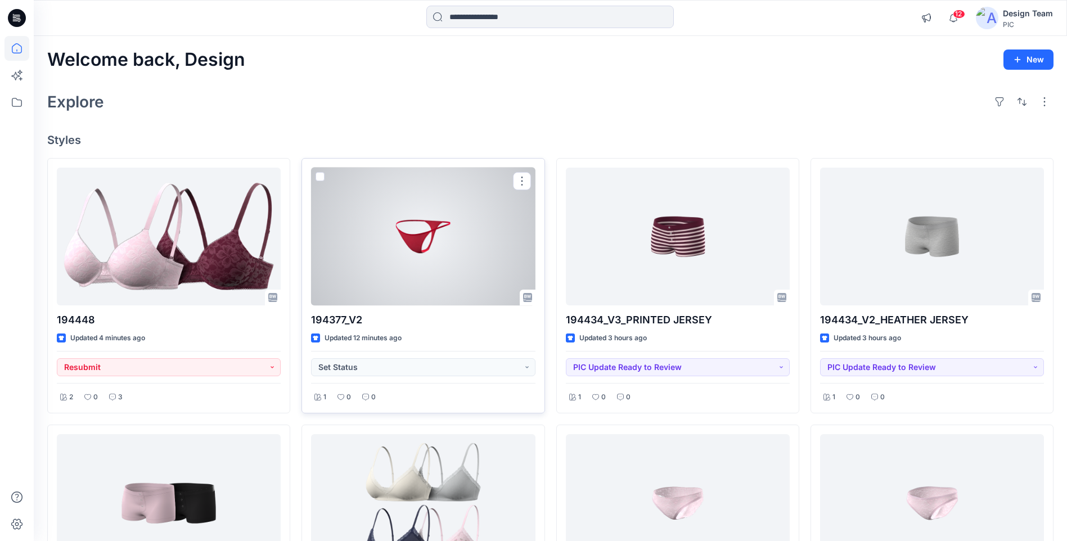
click at [413, 276] on div at bounding box center [423, 237] width 224 height 138
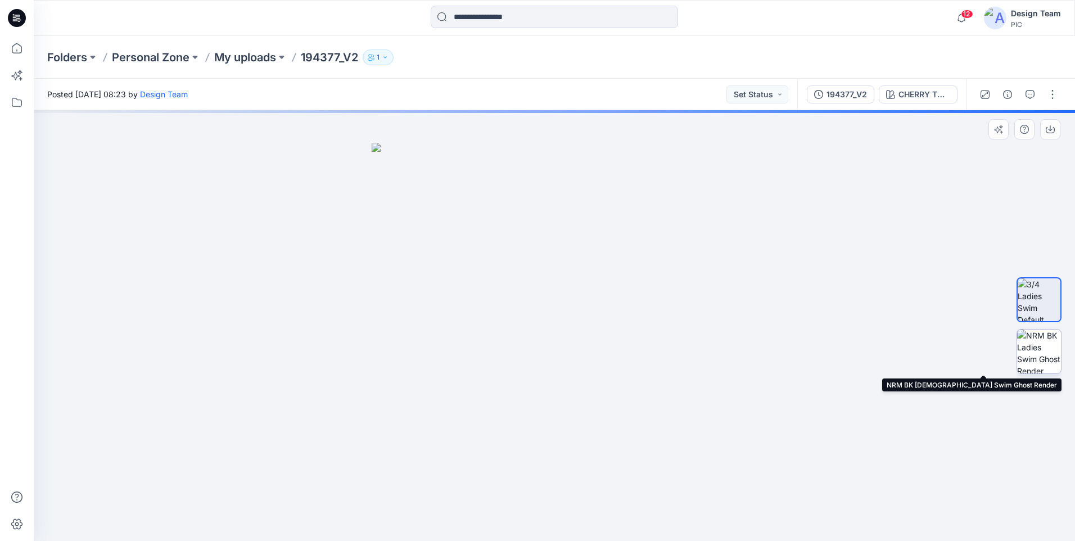
click at [1038, 354] on img at bounding box center [1039, 351] width 44 height 44
